Goal: Task Accomplishment & Management: Complete application form

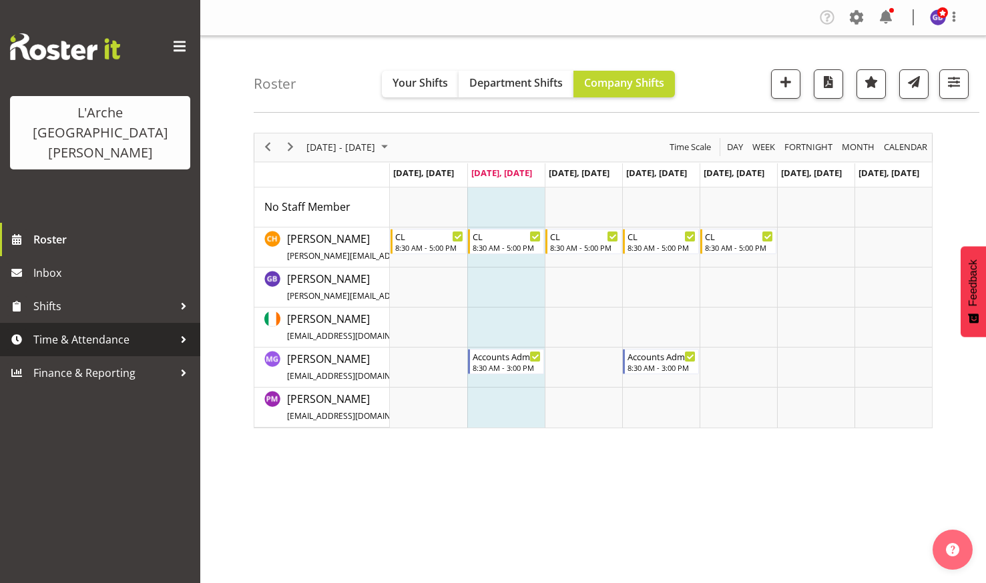
click at [68, 330] on span "Time & Attendance" at bounding box center [103, 340] width 140 height 20
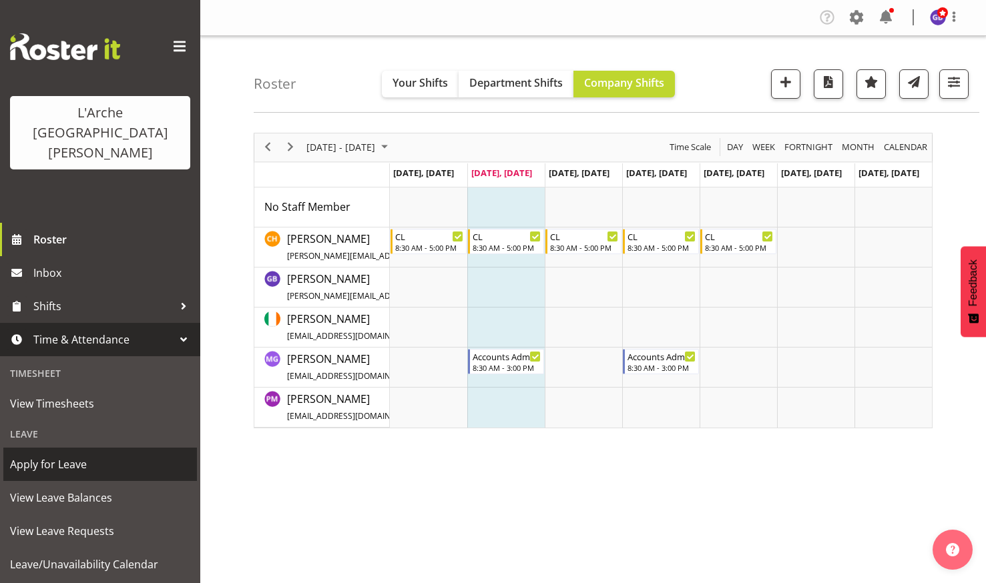
click at [53, 455] on span "Apply for Leave" at bounding box center [100, 465] width 180 height 20
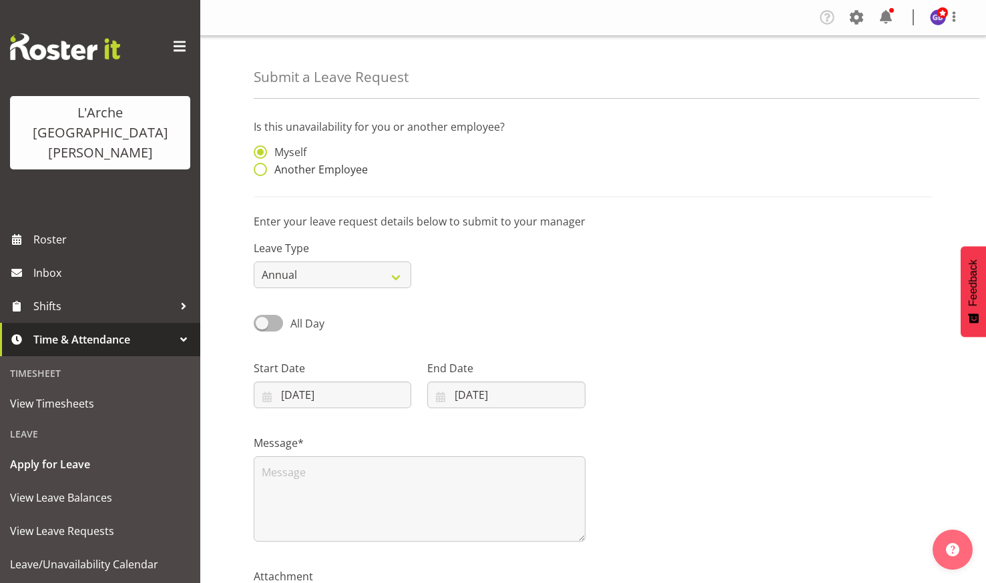
click at [258, 168] on span at bounding box center [260, 169] width 13 height 13
click at [258, 168] on input "Another Employee" at bounding box center [258, 170] width 9 height 9
radio input "true"
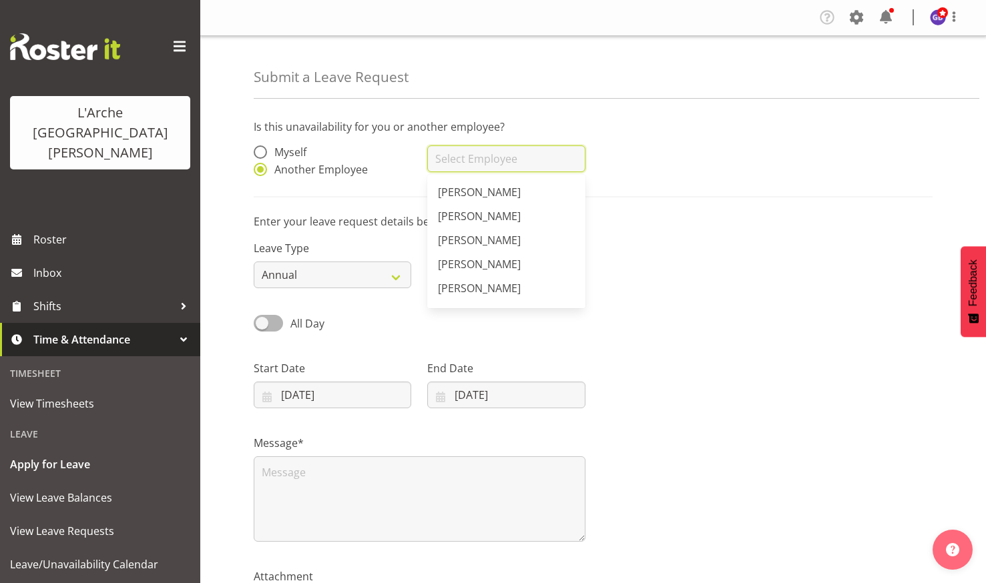
click at [439, 160] on input "text" at bounding box center [506, 159] width 158 height 27
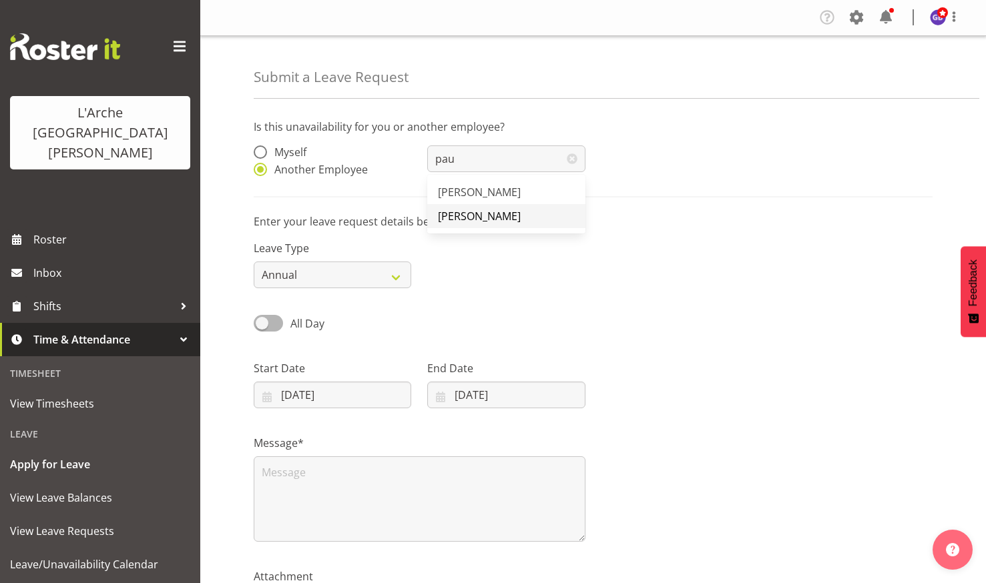
click at [483, 212] on span "[PERSON_NAME]" at bounding box center [479, 216] width 83 height 15
type input "[PERSON_NAME]"
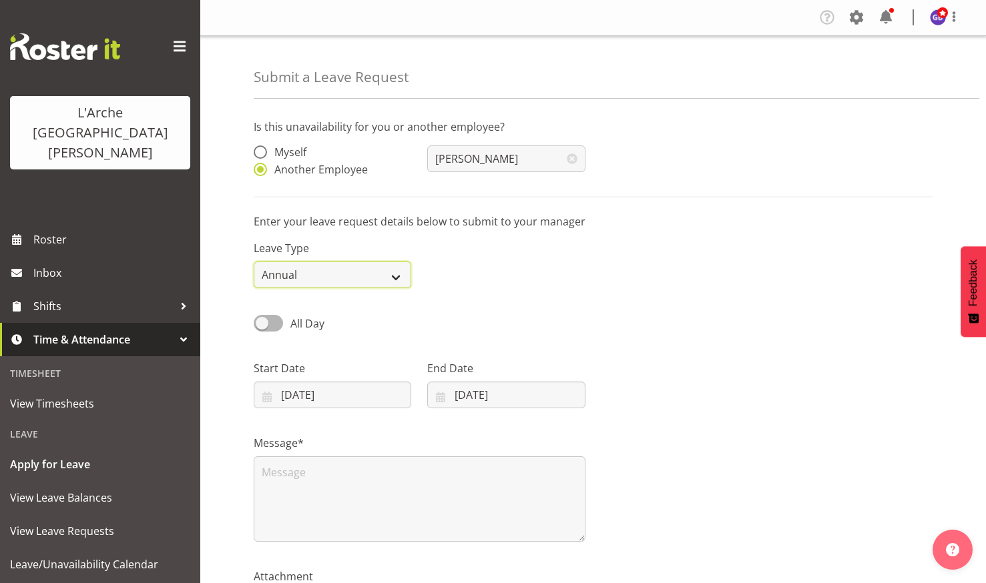
click at [395, 272] on select "Annual Sick Leave Without Pay Bereavement Domestic Violence Parental Jury Servi…" at bounding box center [333, 275] width 158 height 27
select select "Sick"
click at [254, 262] on select "Annual Sick Leave Without Pay Bereavement Domestic Violence Parental Jury Servi…" at bounding box center [333, 275] width 158 height 27
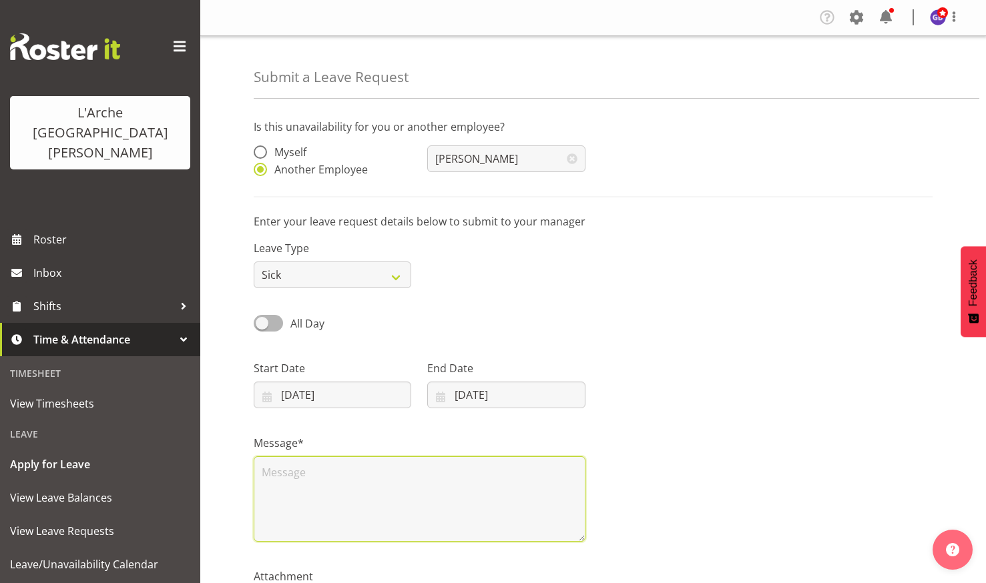
click at [269, 472] on textarea at bounding box center [420, 499] width 332 height 85
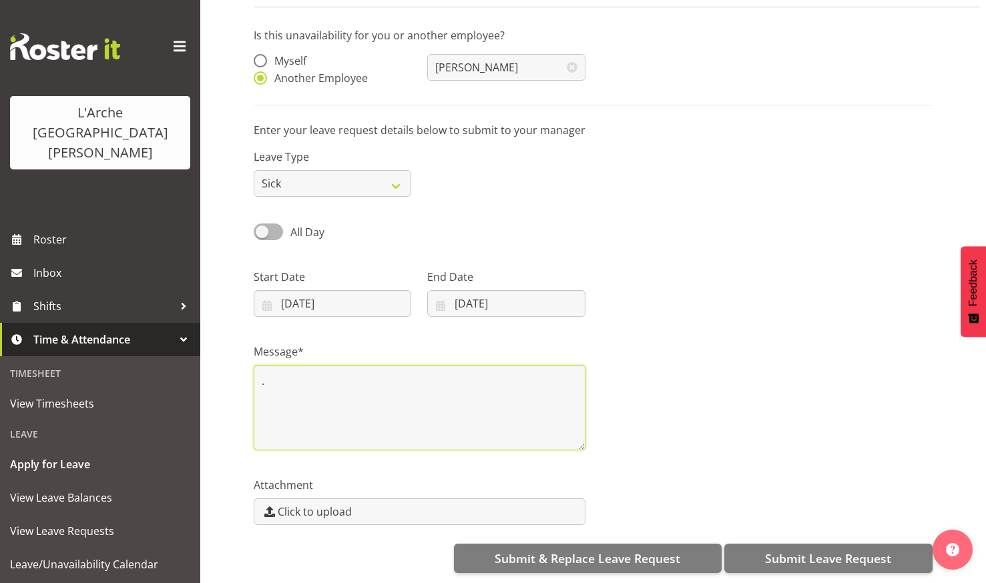
scroll to position [101, 0]
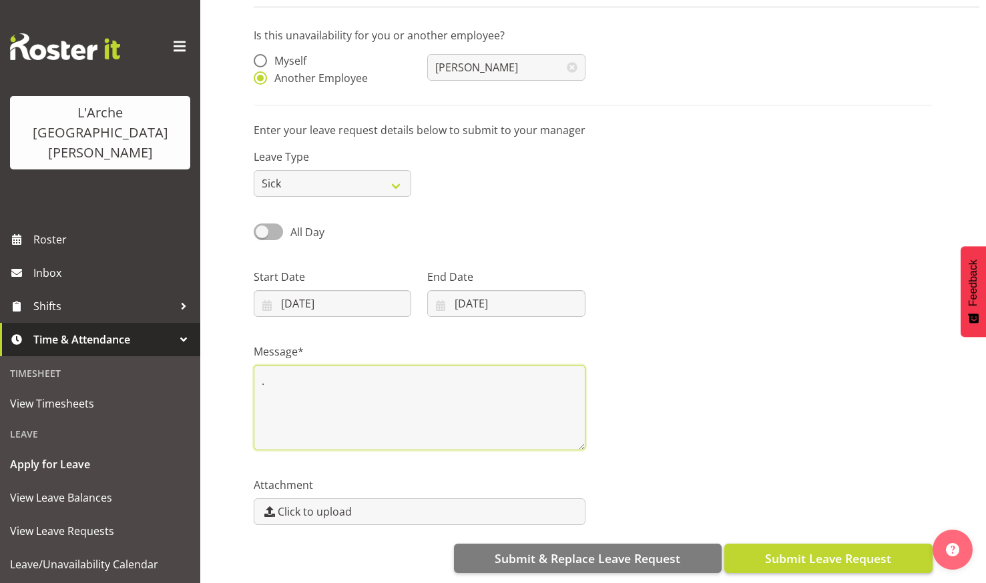
type textarea "."
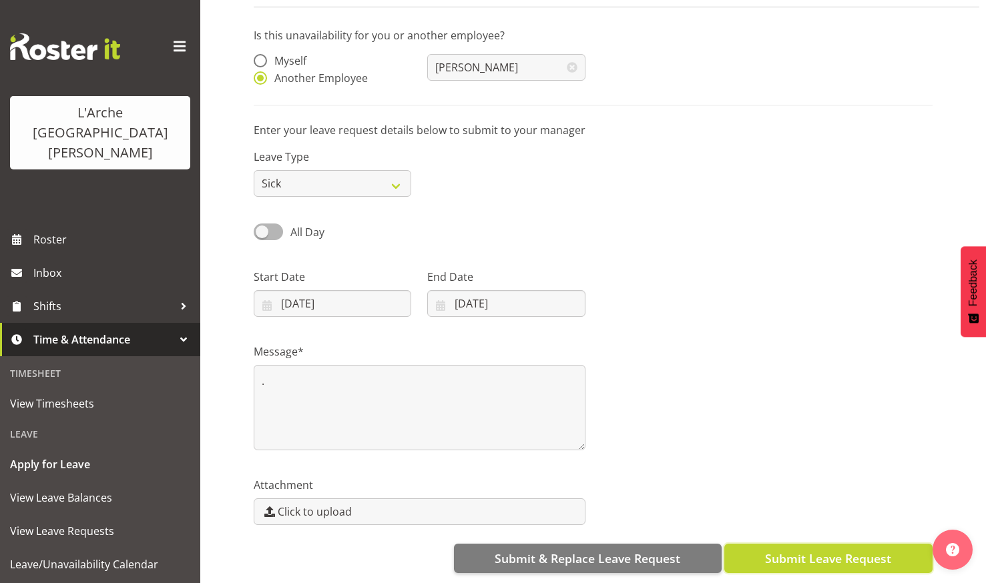
click at [806, 550] on span "Submit Leave Request" at bounding box center [828, 558] width 126 height 17
